Goal: Information Seeking & Learning: Learn about a topic

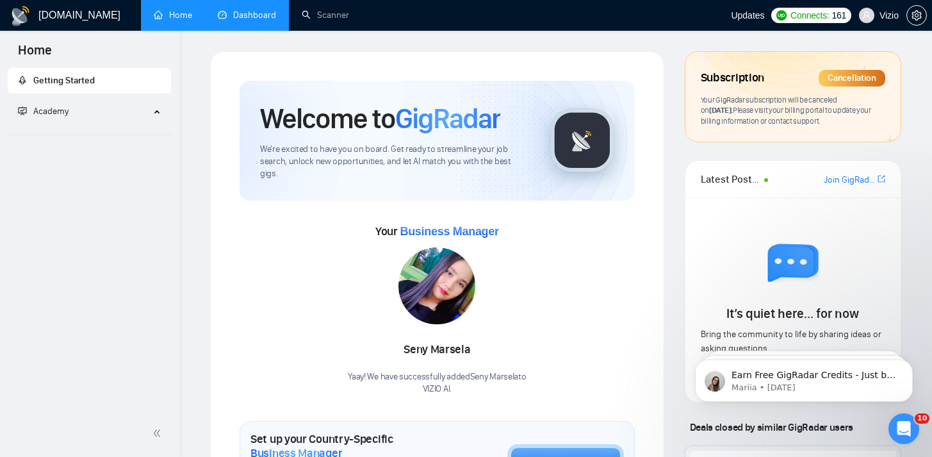
click at [220, 13] on link "Dashboard" at bounding box center [247, 15] width 58 height 11
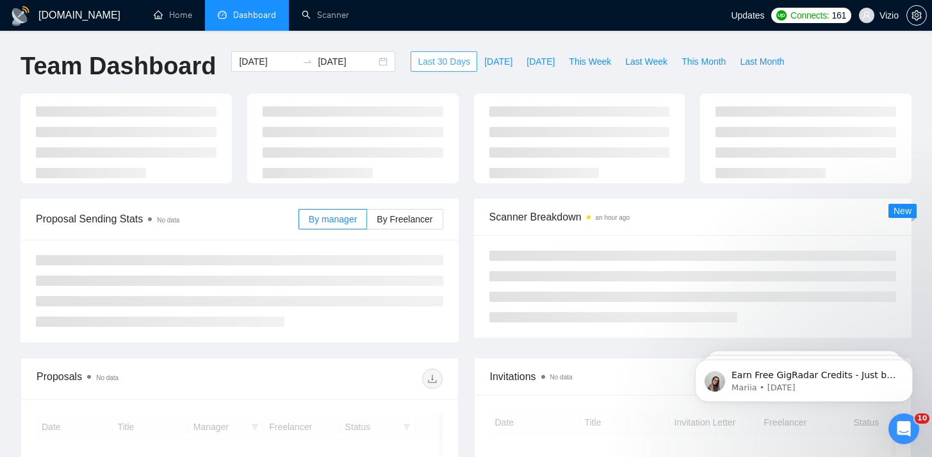
click at [464, 64] on button "Last 30 Days" at bounding box center [443, 61] width 67 height 20
click at [484, 58] on span "[DATE]" at bounding box center [498, 61] width 28 height 14
type input "[DATE]"
click at [449, 27] on ul "Home Dashboard Scanner" at bounding box center [431, 15] width 597 height 31
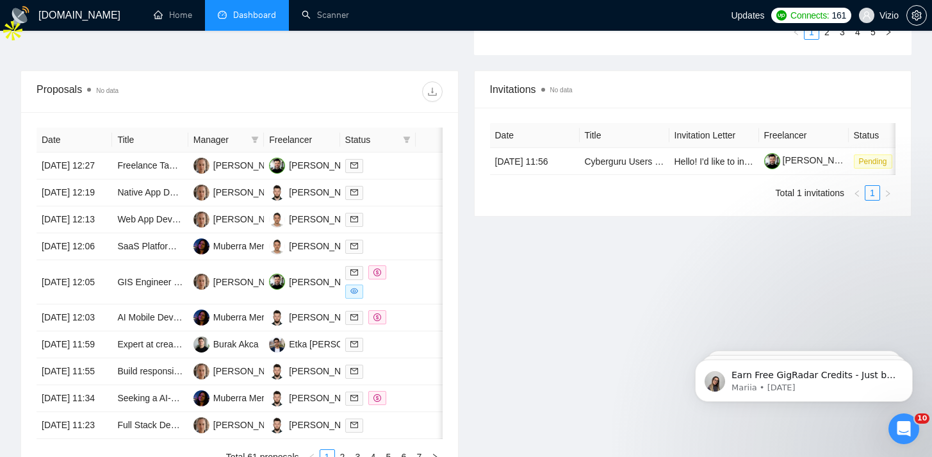
scroll to position [468, 0]
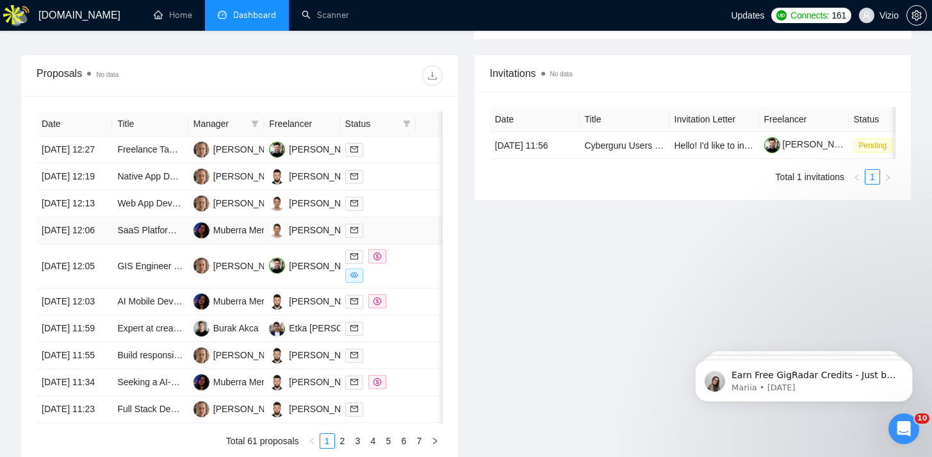
click at [181, 244] on td "SaaS Platform Enhancements" at bounding box center [150, 230] width 76 height 27
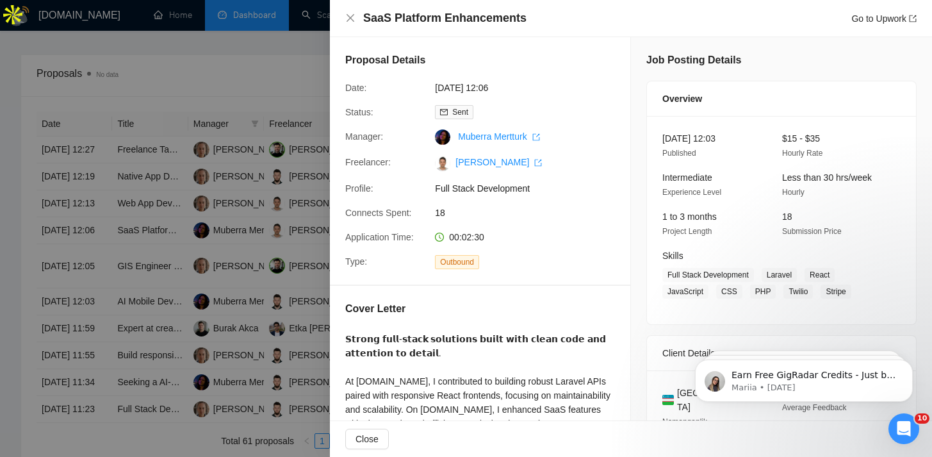
click at [174, 358] on div at bounding box center [466, 228] width 932 height 457
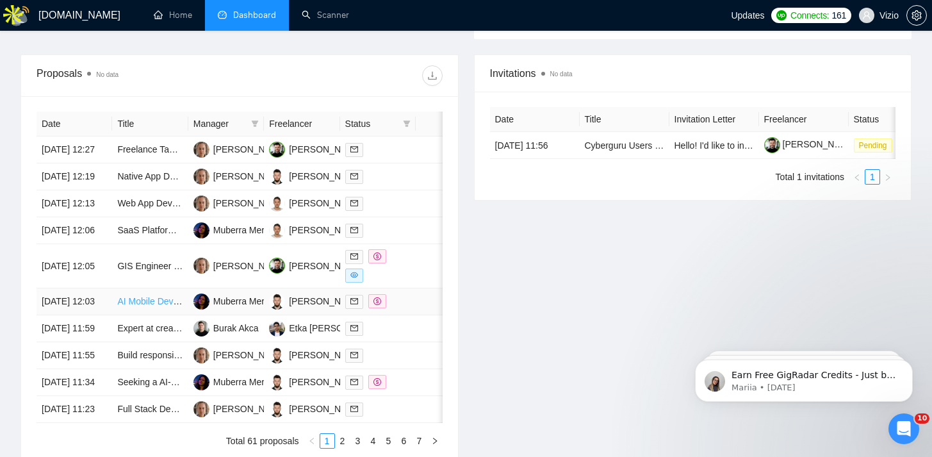
click at [176, 306] on link "AI Mobile Developer Needed for Innovative App Project" at bounding box center [226, 301] width 219 height 10
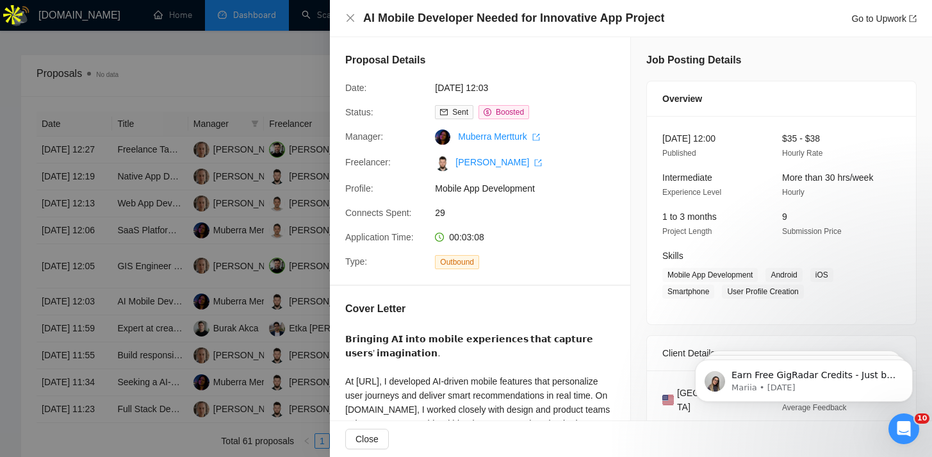
click at [258, 236] on div at bounding box center [466, 228] width 932 height 457
